Goal: Task Accomplishment & Management: Manage account settings

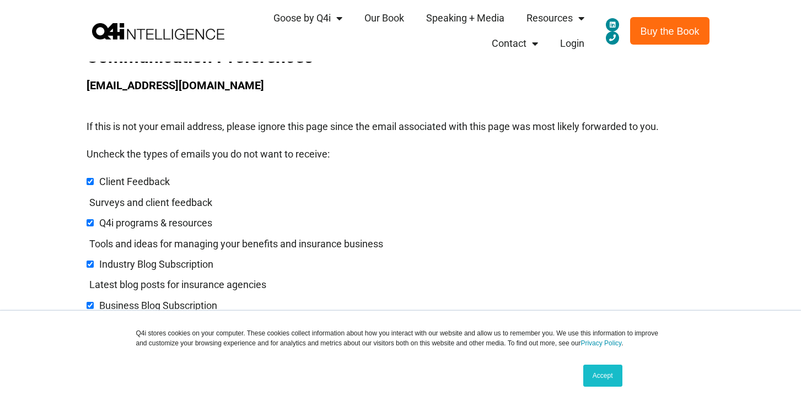
scroll to position [21, 0]
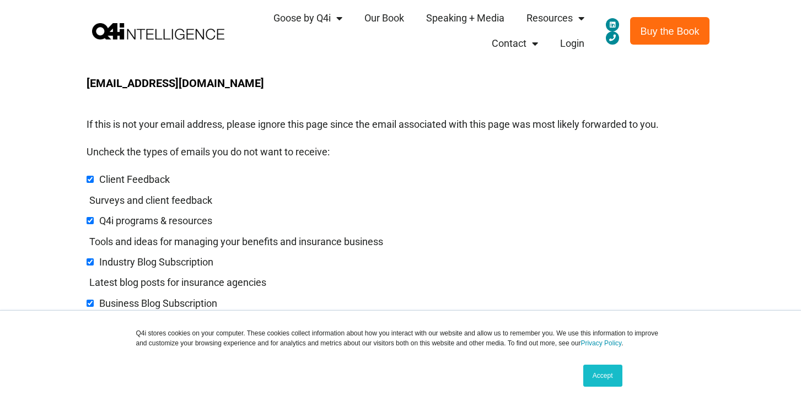
click at [88, 180] on input "checkbox" at bounding box center [90, 179] width 7 height 7
checkbox input "false"
click at [91, 219] on input "checkbox" at bounding box center [90, 220] width 7 height 7
checkbox input "false"
click at [90, 264] on input "checkbox" at bounding box center [90, 262] width 7 height 7
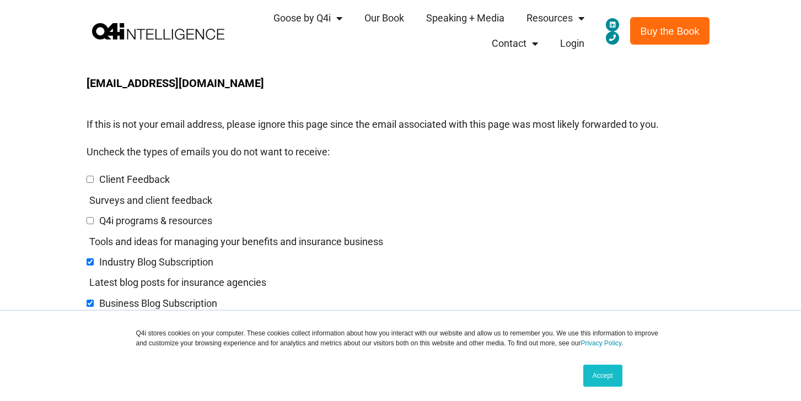
checkbox input "false"
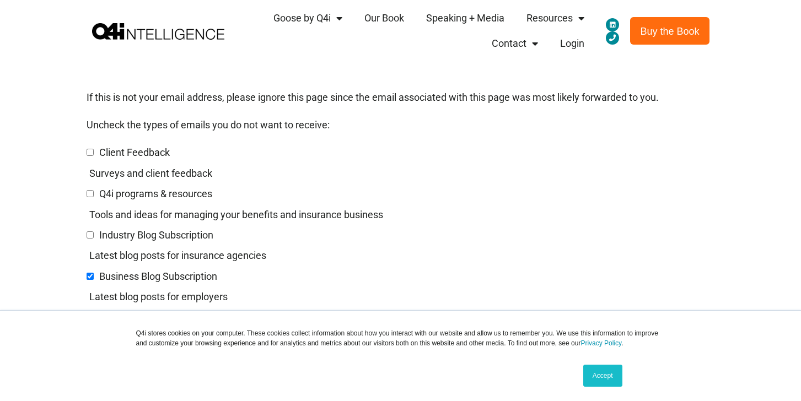
scroll to position [53, 0]
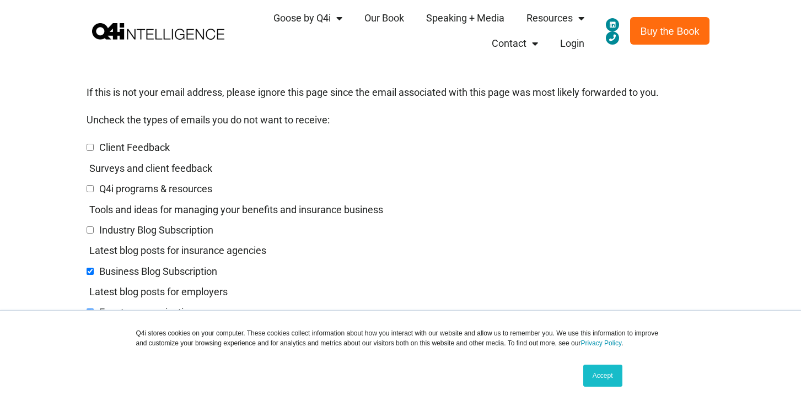
click at [90, 277] on span "Business Blog Subscription" at bounding box center [152, 272] width 131 height 12
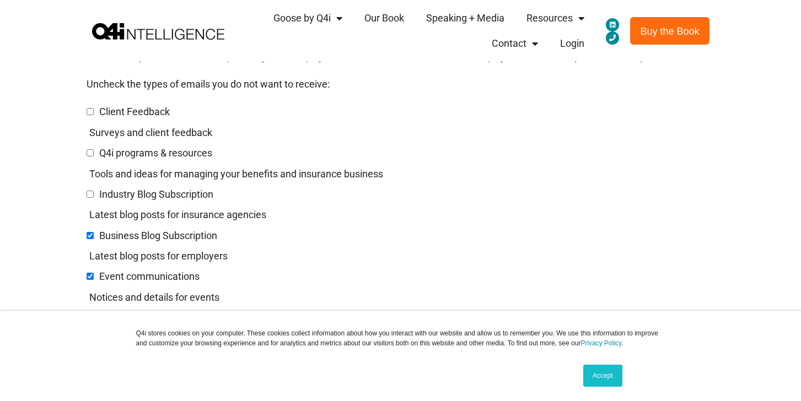
scroll to position [96, 0]
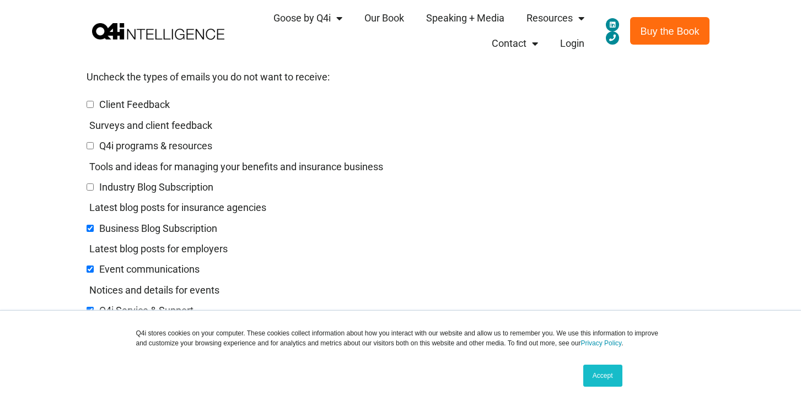
click at [89, 270] on input "checkbox" at bounding box center [90, 269] width 7 height 7
checkbox input "false"
click at [88, 230] on input "checkbox" at bounding box center [90, 228] width 7 height 7
checkbox input "false"
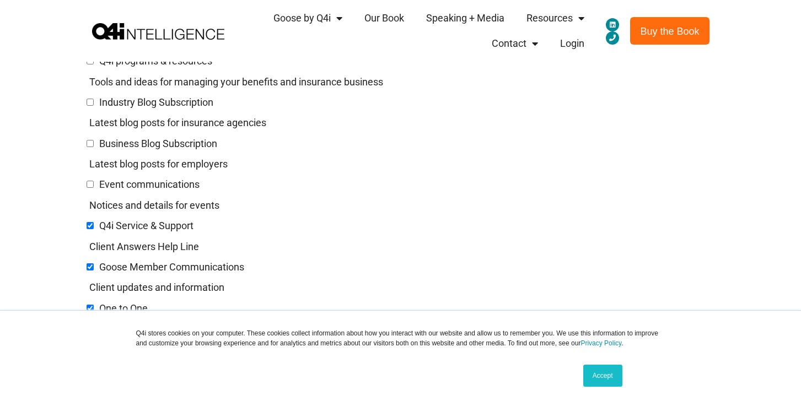
scroll to position [187, 0]
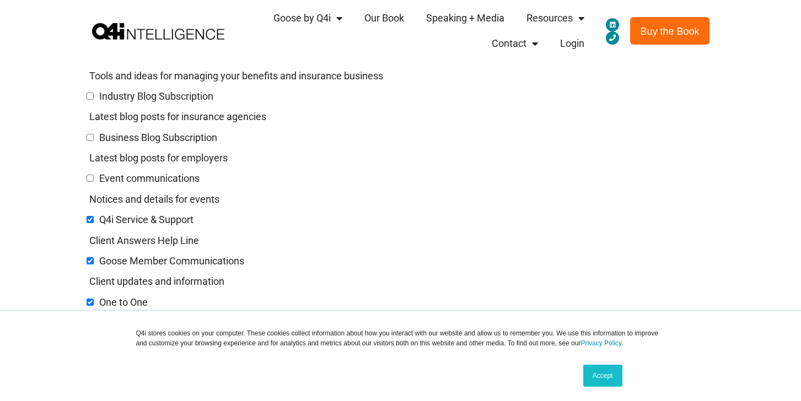
click at [88, 222] on input "checkbox" at bounding box center [90, 219] width 7 height 7
checkbox input "false"
click at [90, 262] on input "checkbox" at bounding box center [90, 260] width 7 height 7
checkbox input "false"
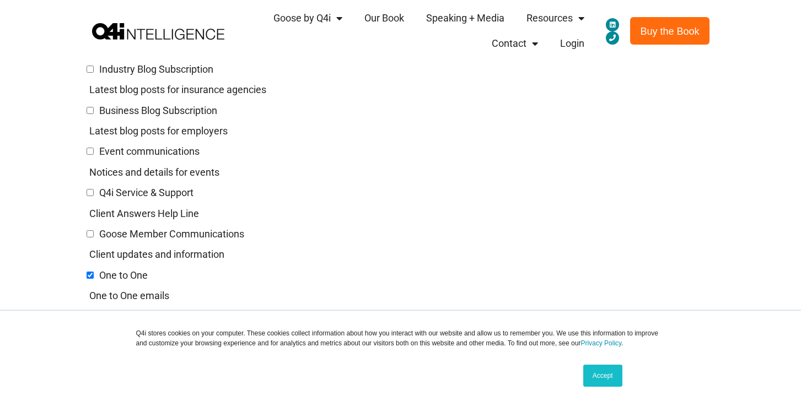
scroll to position [215, 0]
click at [89, 275] on input "checkbox" at bounding box center [90, 274] width 7 height 7
checkbox input "false"
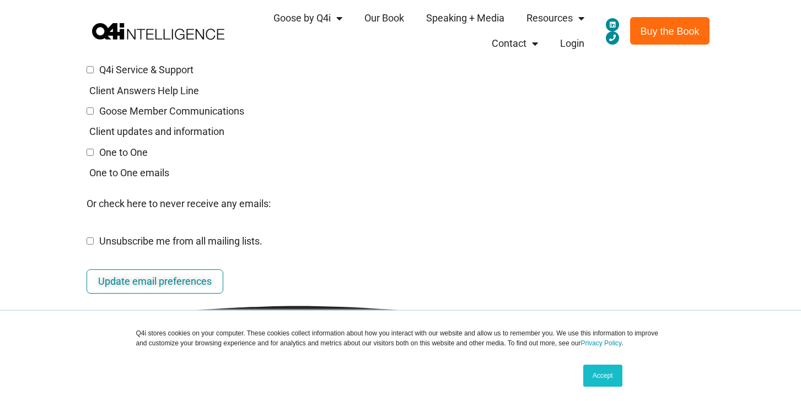
scroll to position [340, 0]
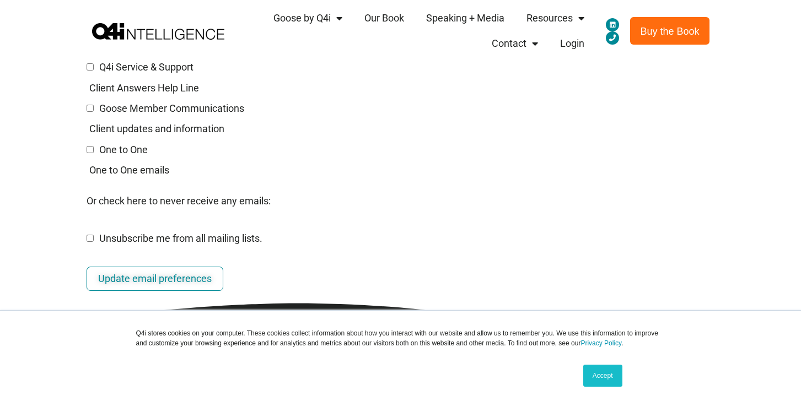
click at [88, 239] on input "Unsubscribe me from all mailing lists." at bounding box center [90, 238] width 7 height 7
checkbox input "true"
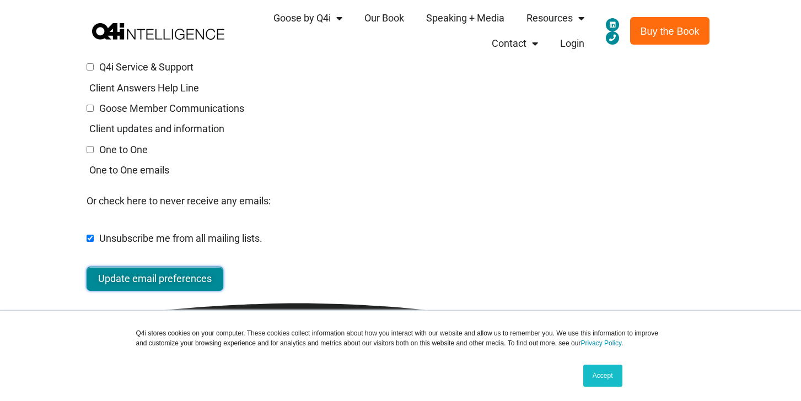
click at [110, 280] on input "Update email preferences" at bounding box center [155, 279] width 137 height 24
